Goal: Navigation & Orientation: Find specific page/section

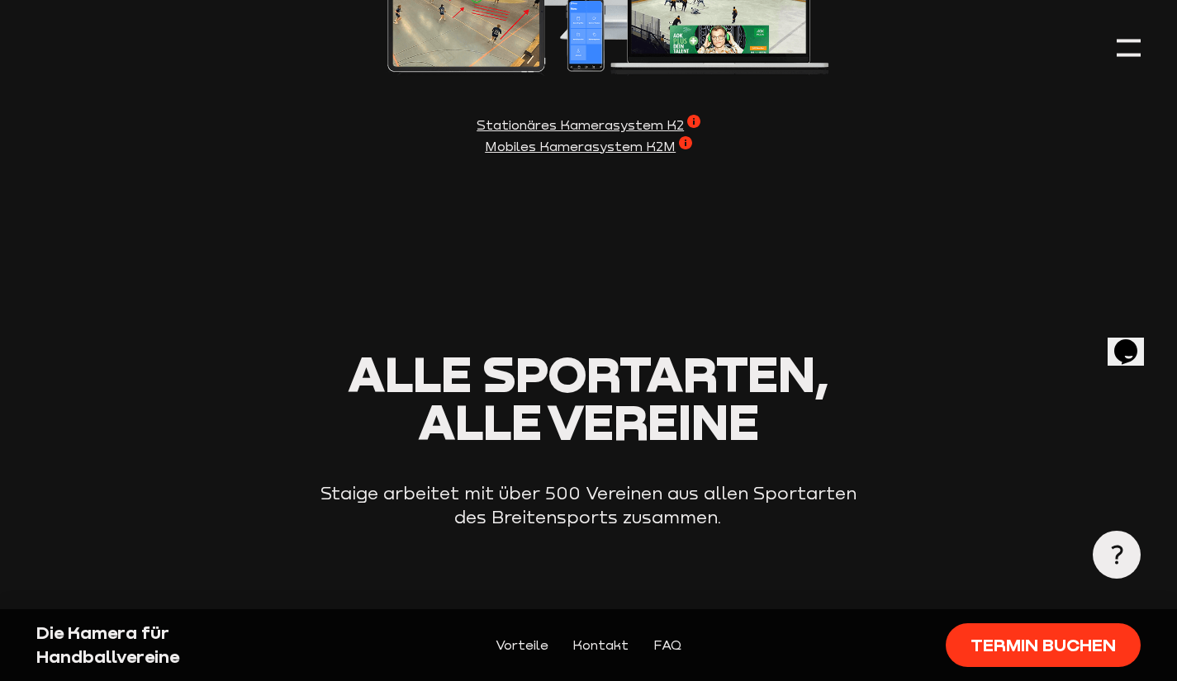
scroll to position [1817, 0]
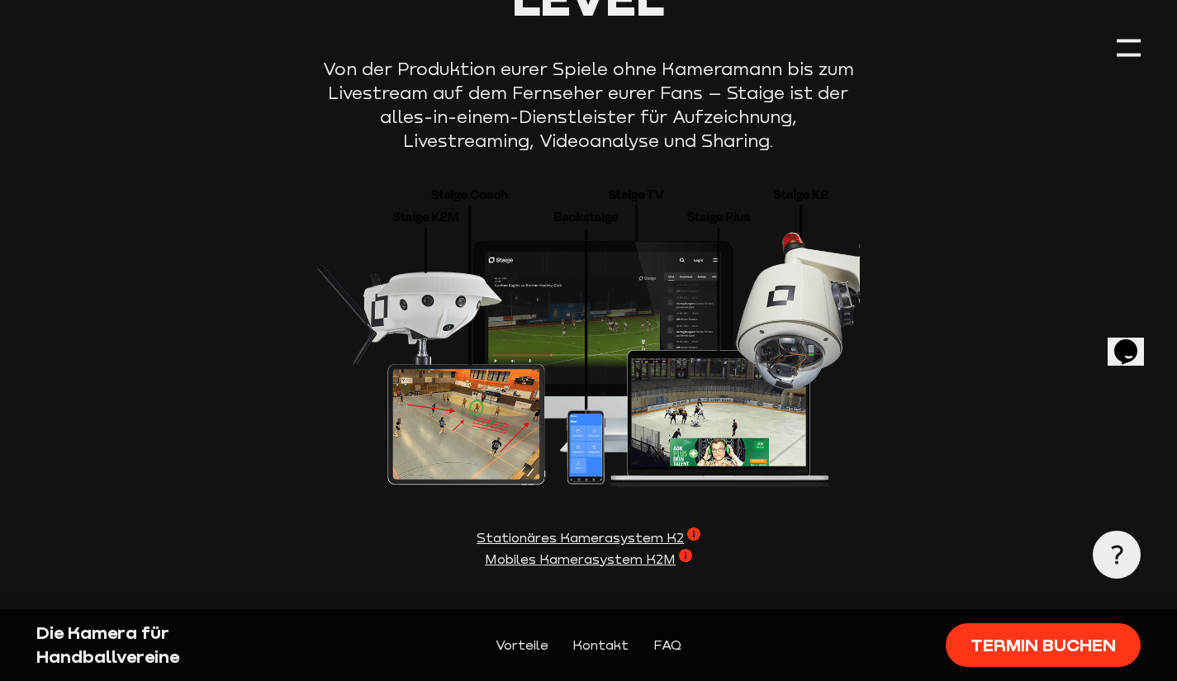
click at [564, 543] on span "Stationäres Kamerasystem K2" at bounding box center [588, 538] width 224 height 21
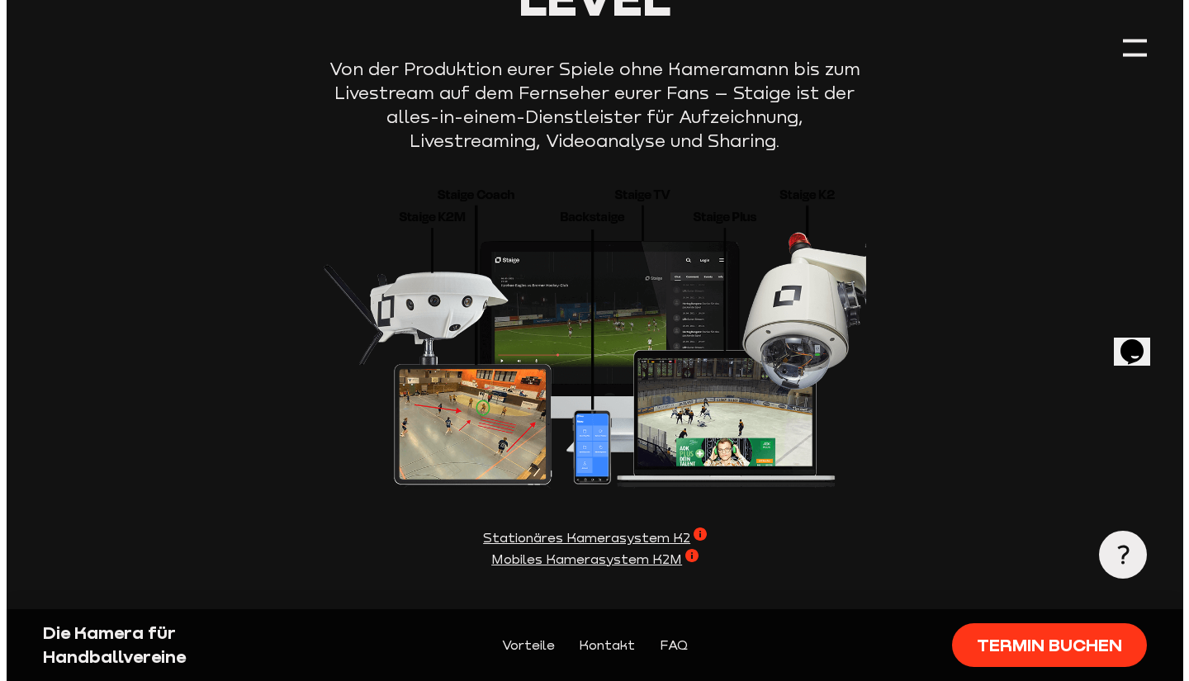
scroll to position [1822, 0]
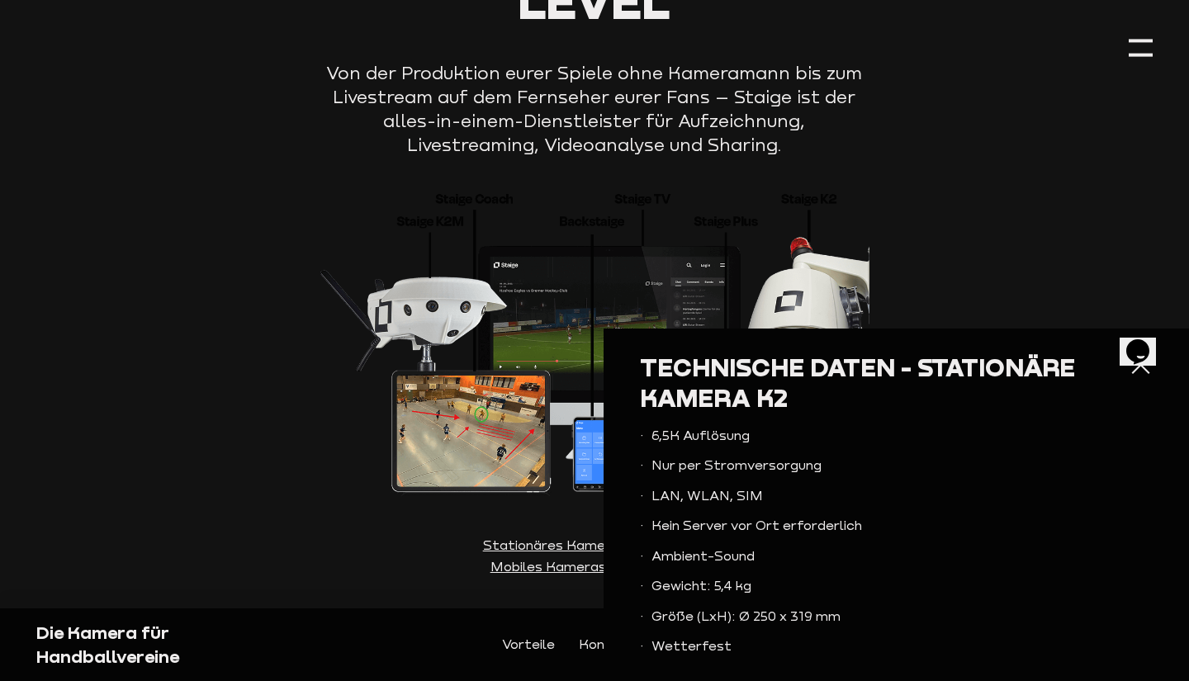
click at [1129, 368] on div at bounding box center [1141, 365] width 24 height 24
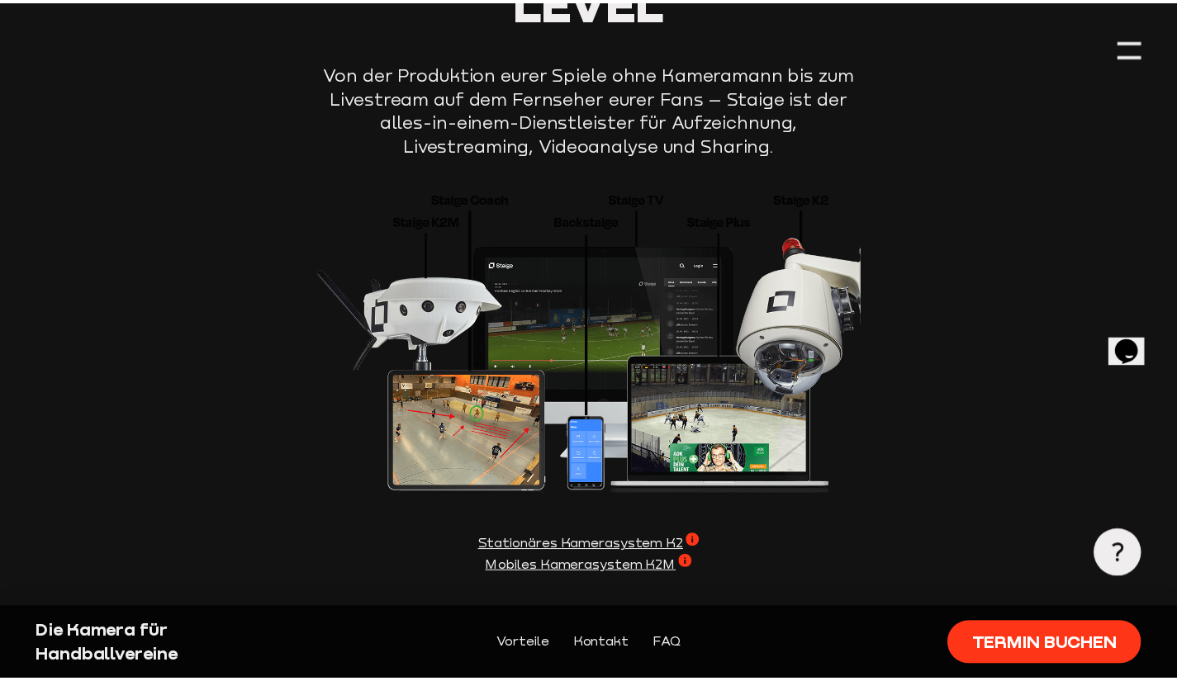
scroll to position [1817, 0]
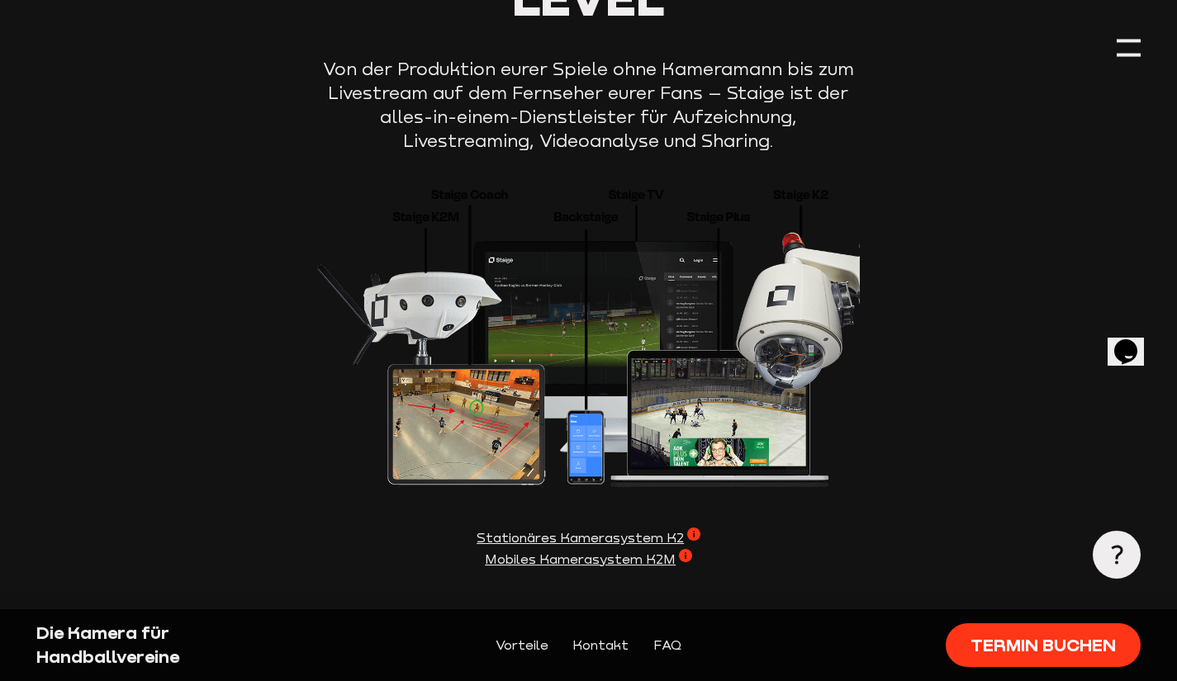
click at [692, 549] on span "Mobiles Kamerasystem K2M" at bounding box center [588, 559] width 207 height 21
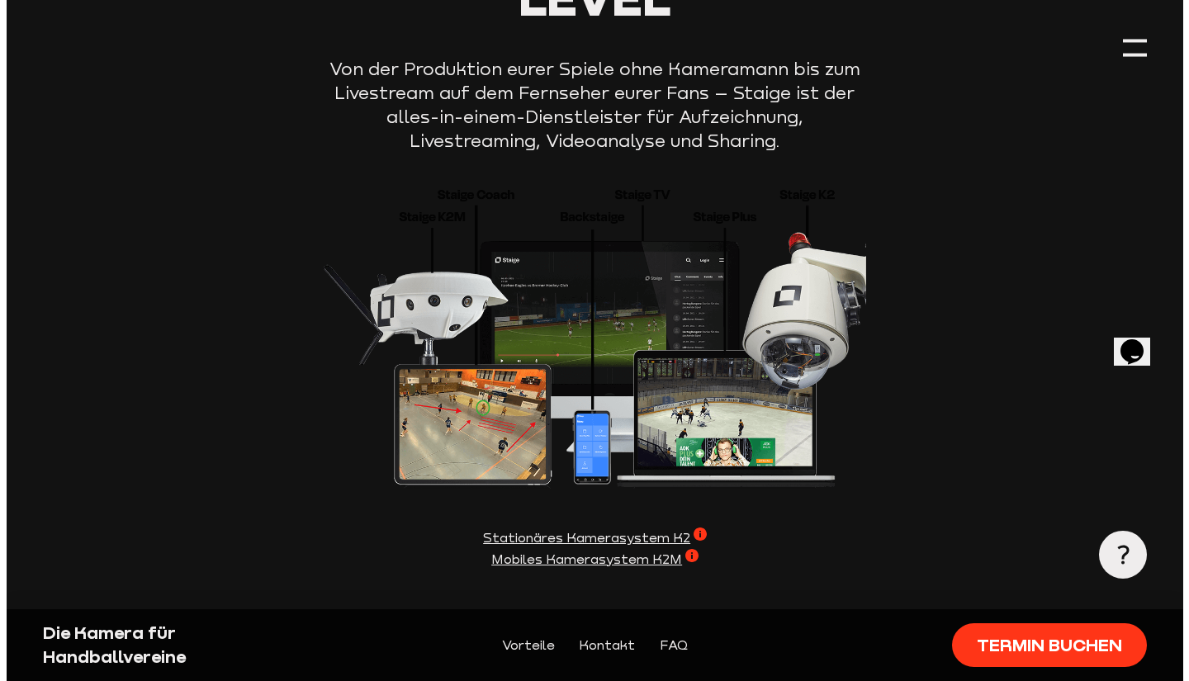
scroll to position [1822, 0]
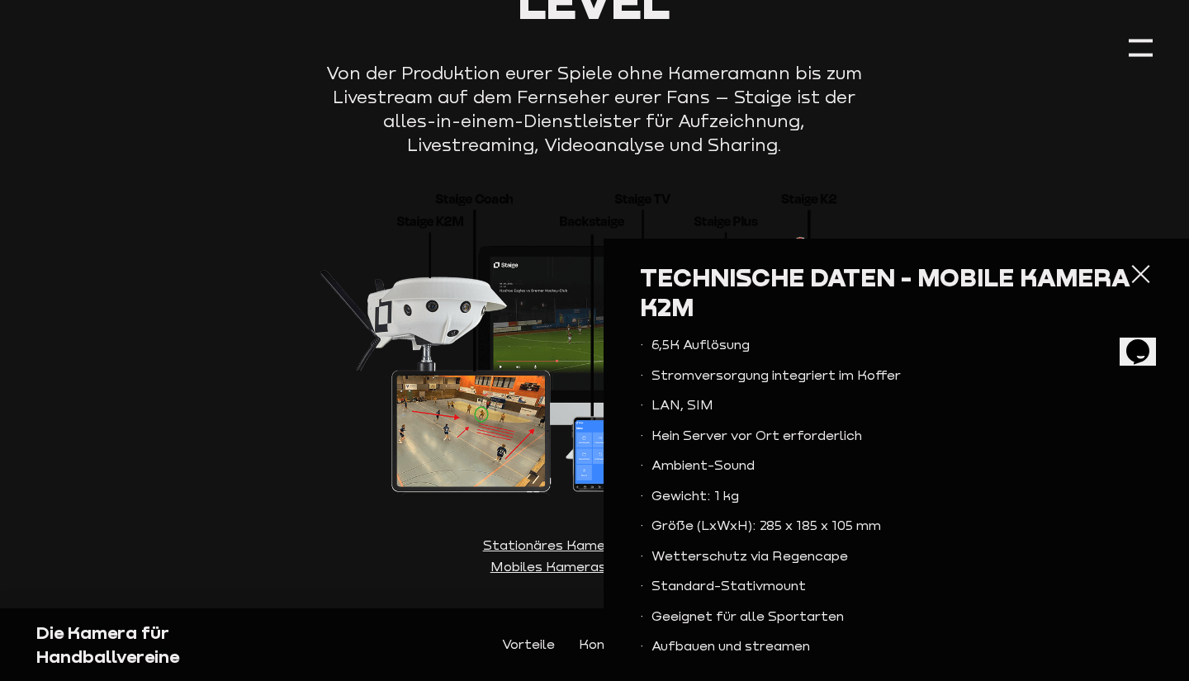
click at [320, 236] on img at bounding box center [594, 339] width 549 height 315
click at [580, 548] on span "Stationäres Kamerasystem K2" at bounding box center [595, 545] width 224 height 21
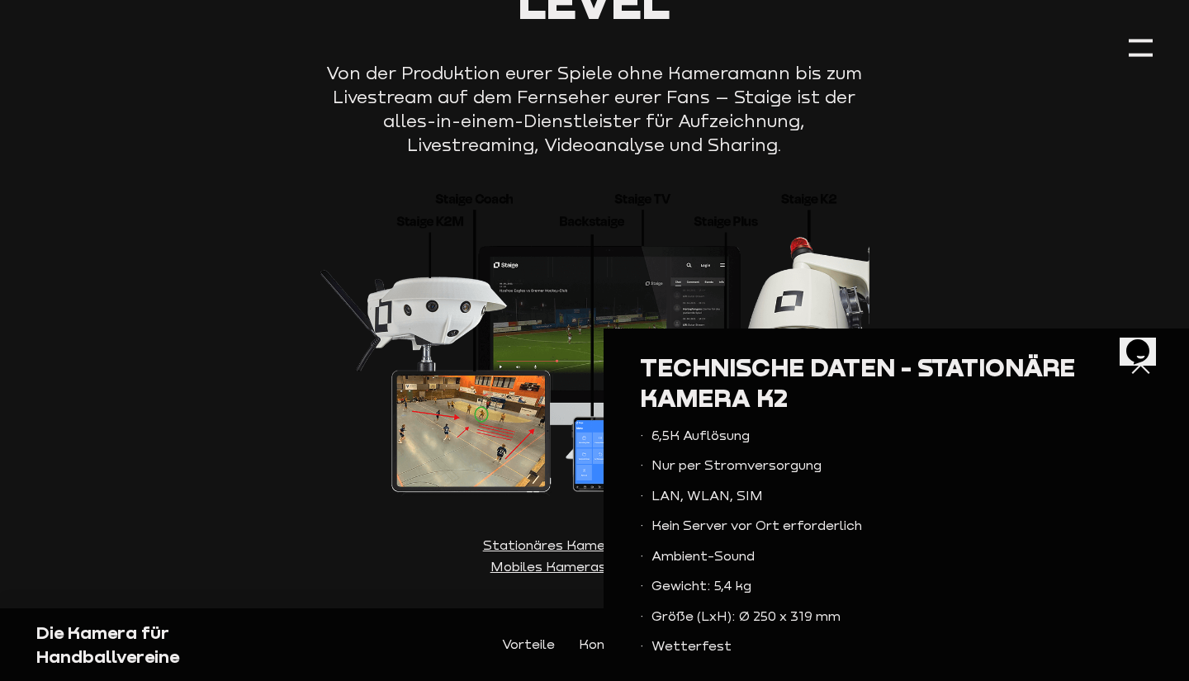
click at [998, 221] on section "Staige bringt euch auf das nächste Level Von der Produktion eurer Spiele ohne K…" at bounding box center [594, 277] width 1116 height 794
click at [1129, 371] on div at bounding box center [1141, 365] width 24 height 24
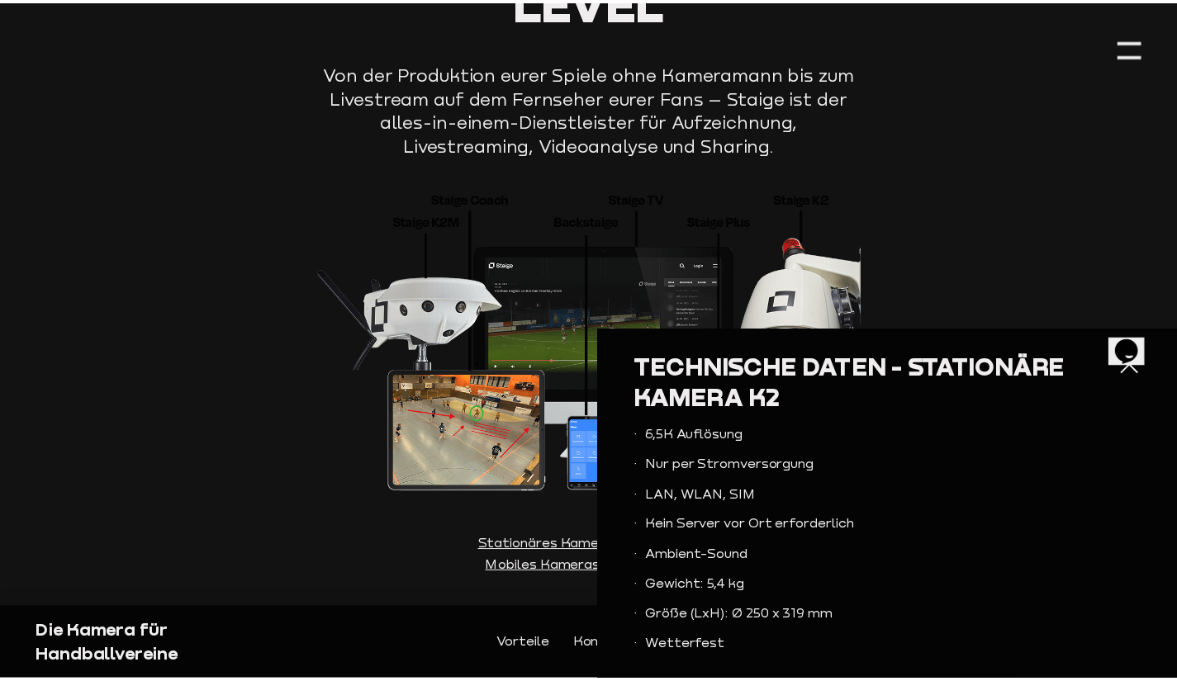
scroll to position [1817, 0]
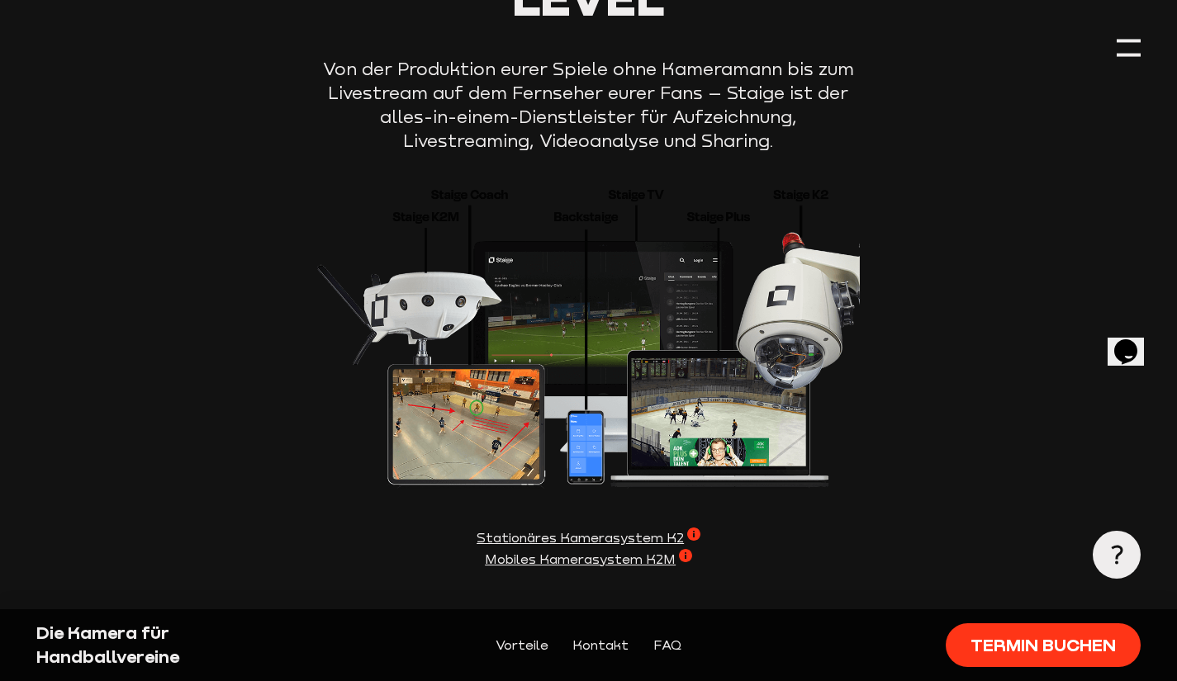
click at [692, 549] on span "Mobiles Kamerasystem K2M" at bounding box center [588, 559] width 207 height 21
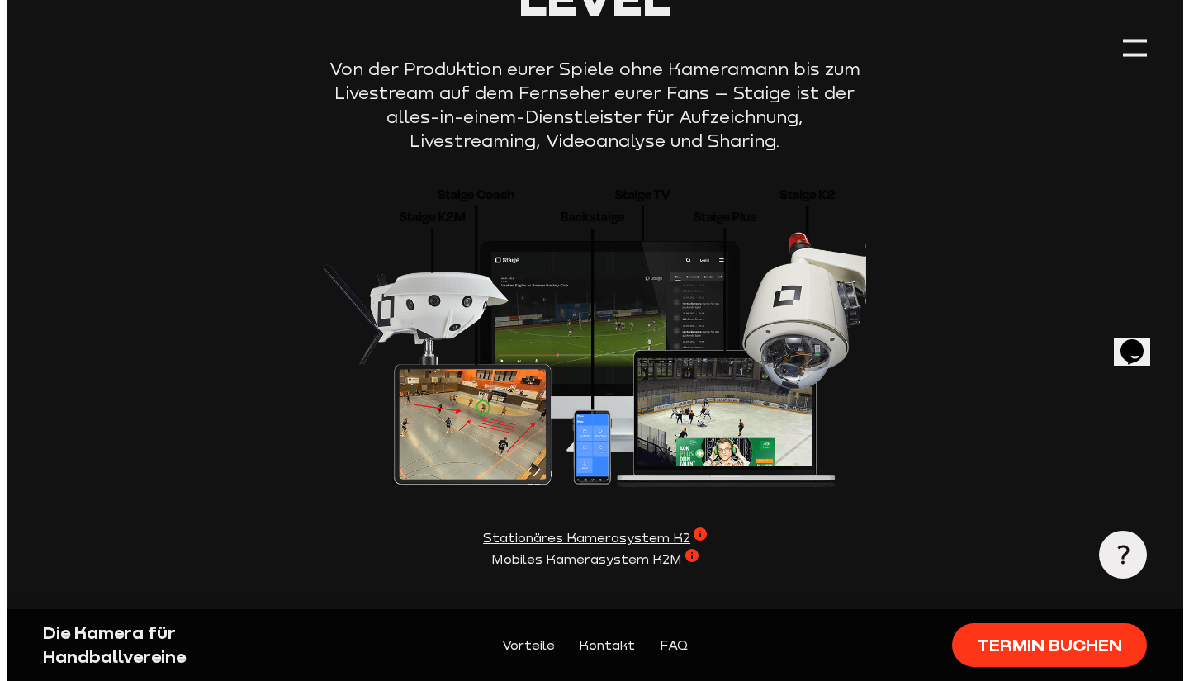
scroll to position [1822, 0]
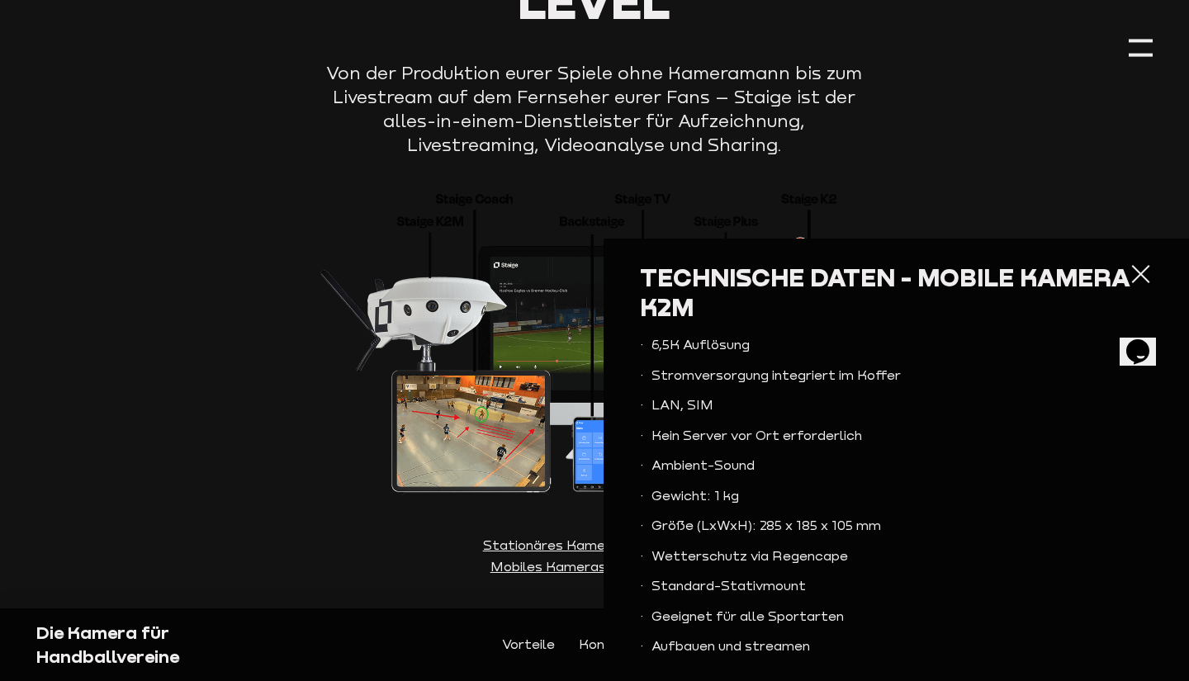
click at [1022, 161] on section "Staige bringt euch auf das nächste Level Von der Produktion eurer Spiele ohne K…" at bounding box center [594, 277] width 1116 height 794
click at [1129, 273] on div at bounding box center [1141, 275] width 24 height 24
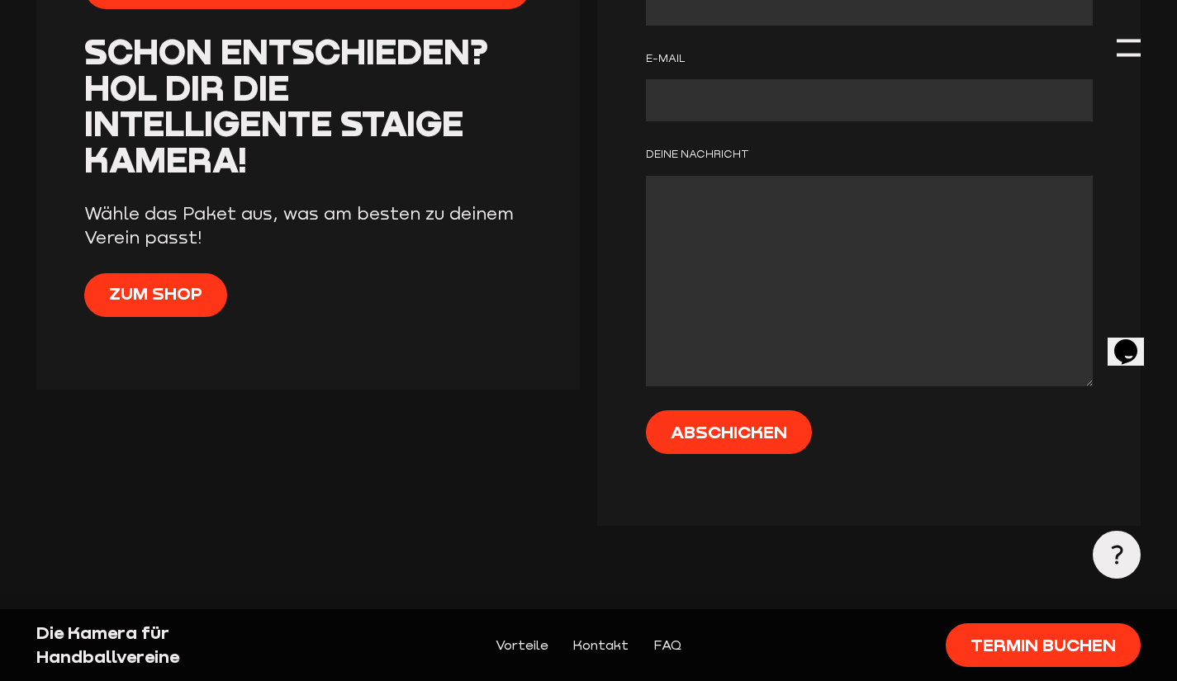
scroll to position [3386, 0]
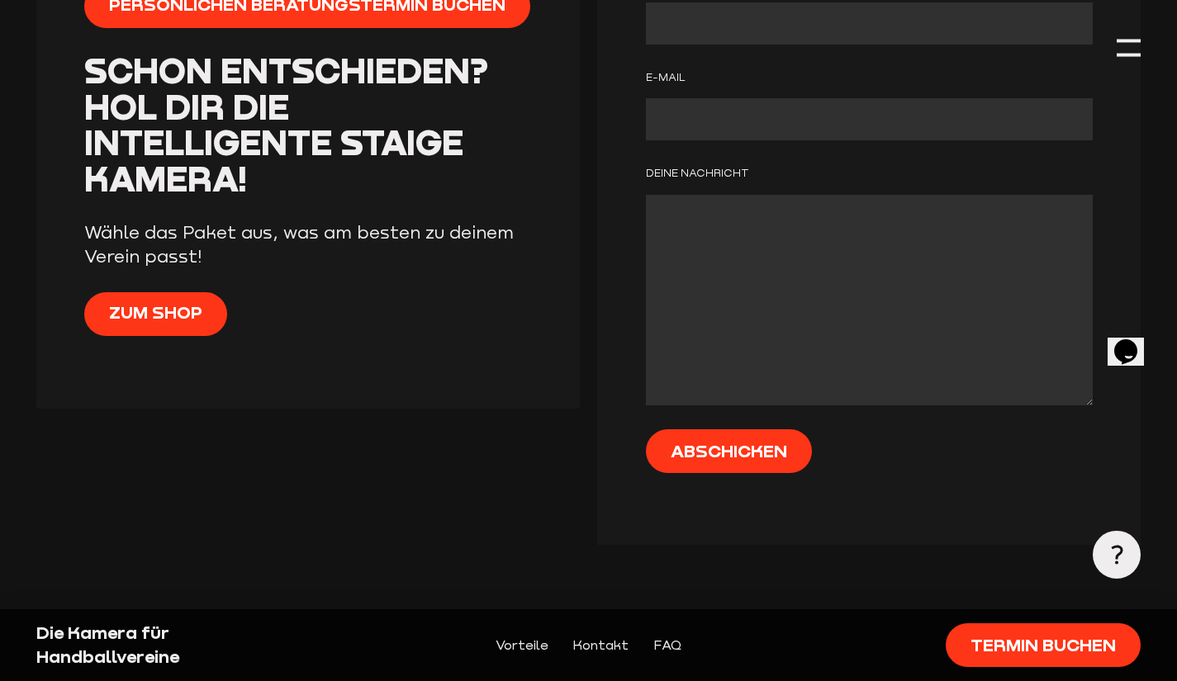
click at [176, 325] on span "Zum Shop" at bounding box center [155, 313] width 93 height 24
